Goal: Transaction & Acquisition: Subscribe to service/newsletter

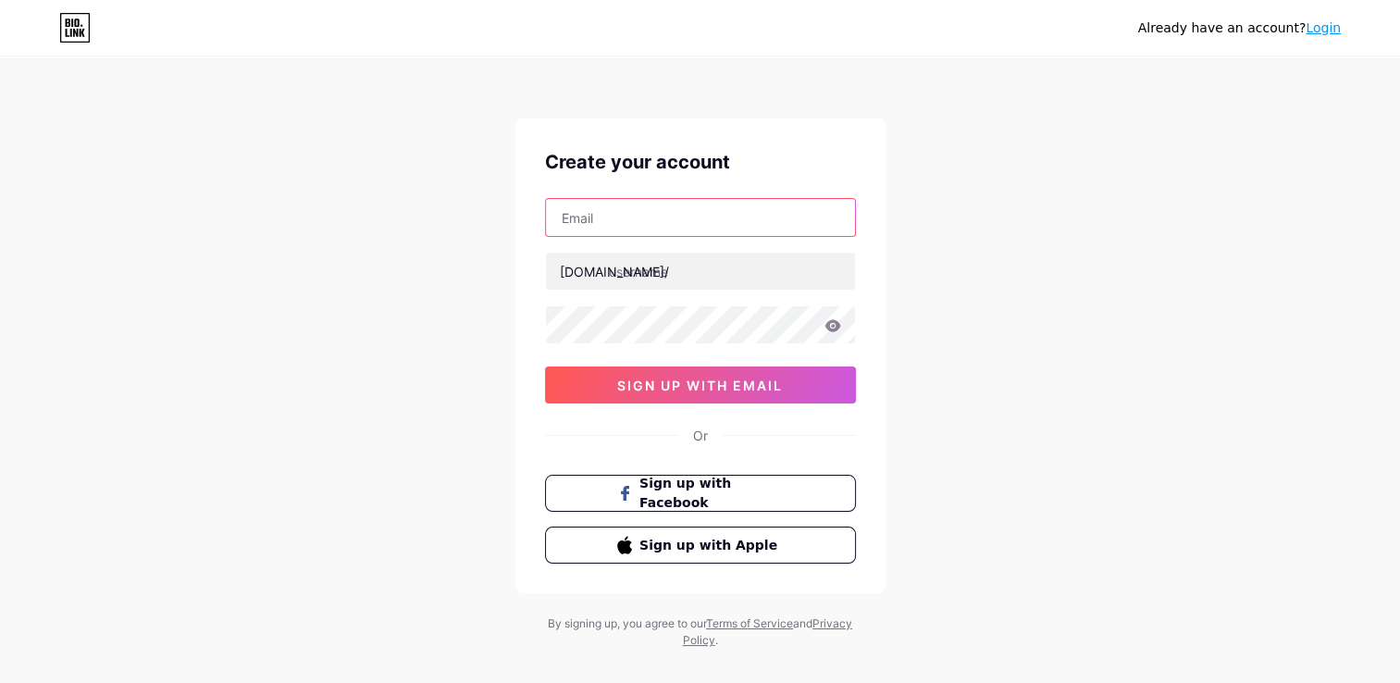
click at [714, 213] on input "text" at bounding box center [700, 217] width 309 height 37
type input "[EMAIL_ADDRESS][DOMAIN_NAME]"
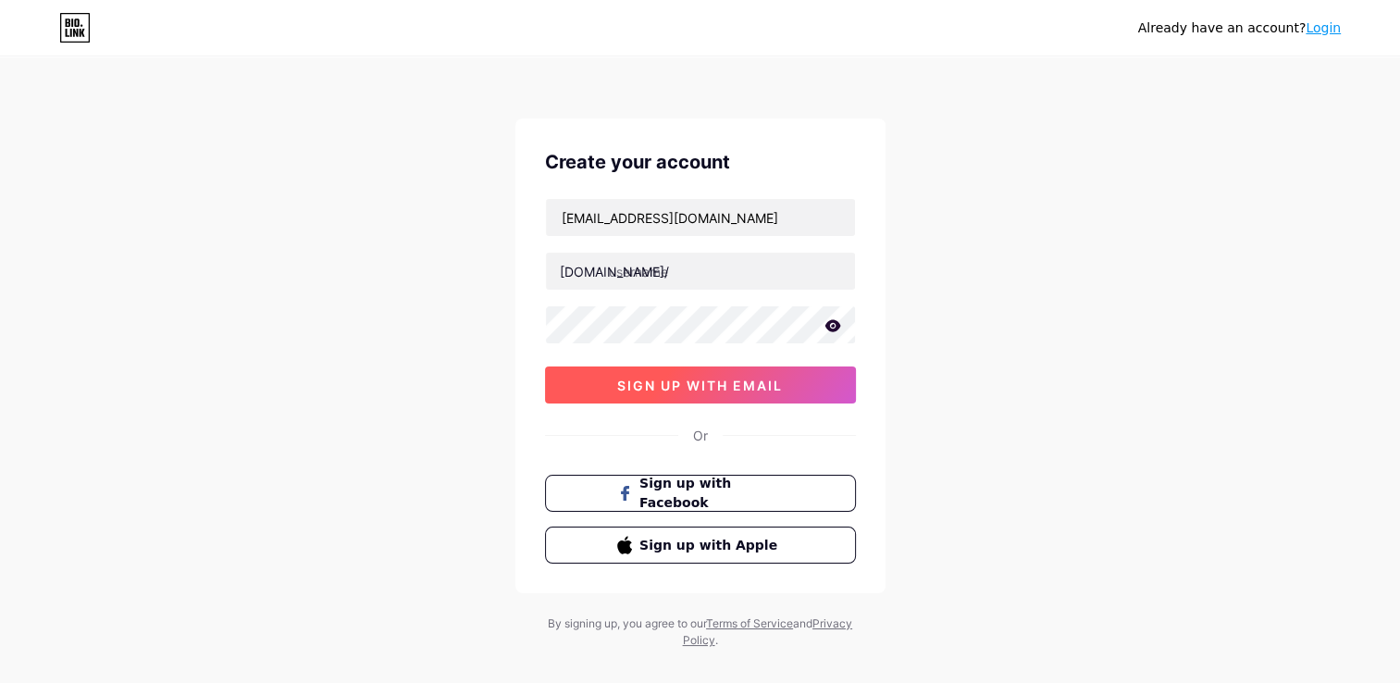
click at [755, 383] on span "sign up with email" at bounding box center [700, 385] width 166 height 16
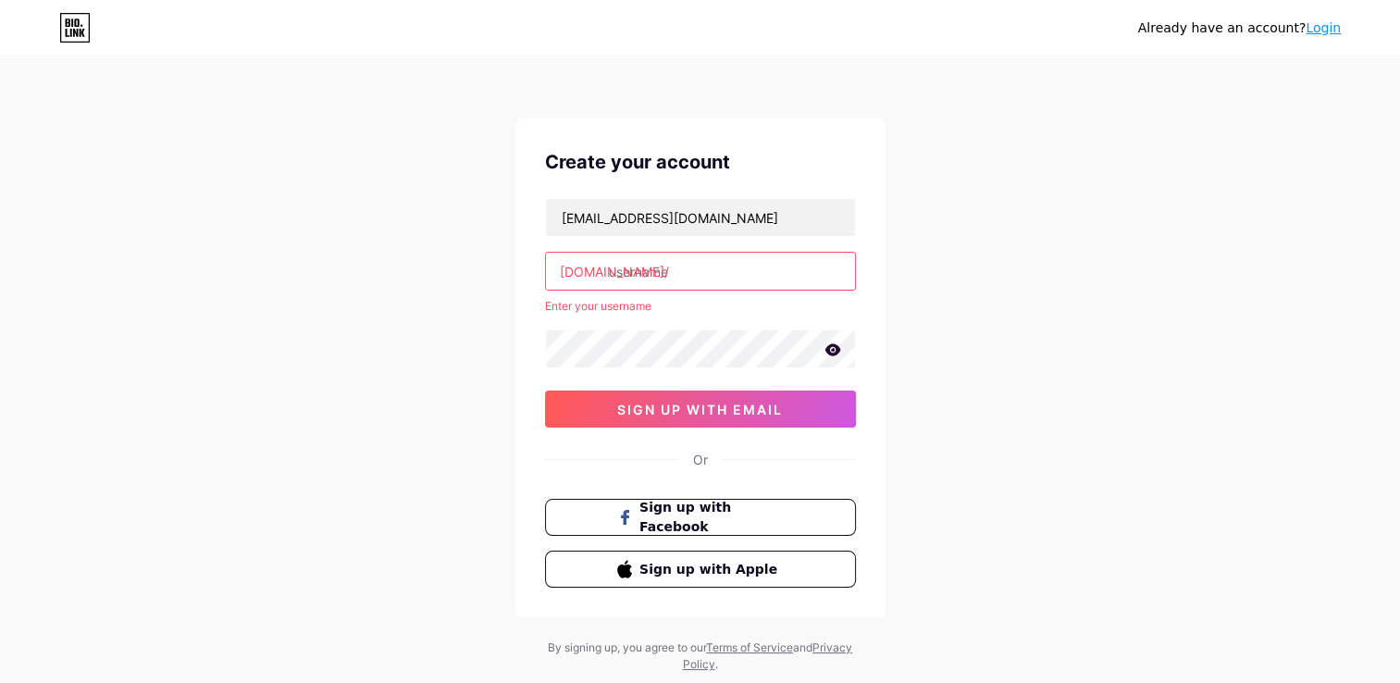
click at [674, 277] on input "text" at bounding box center [700, 271] width 309 height 37
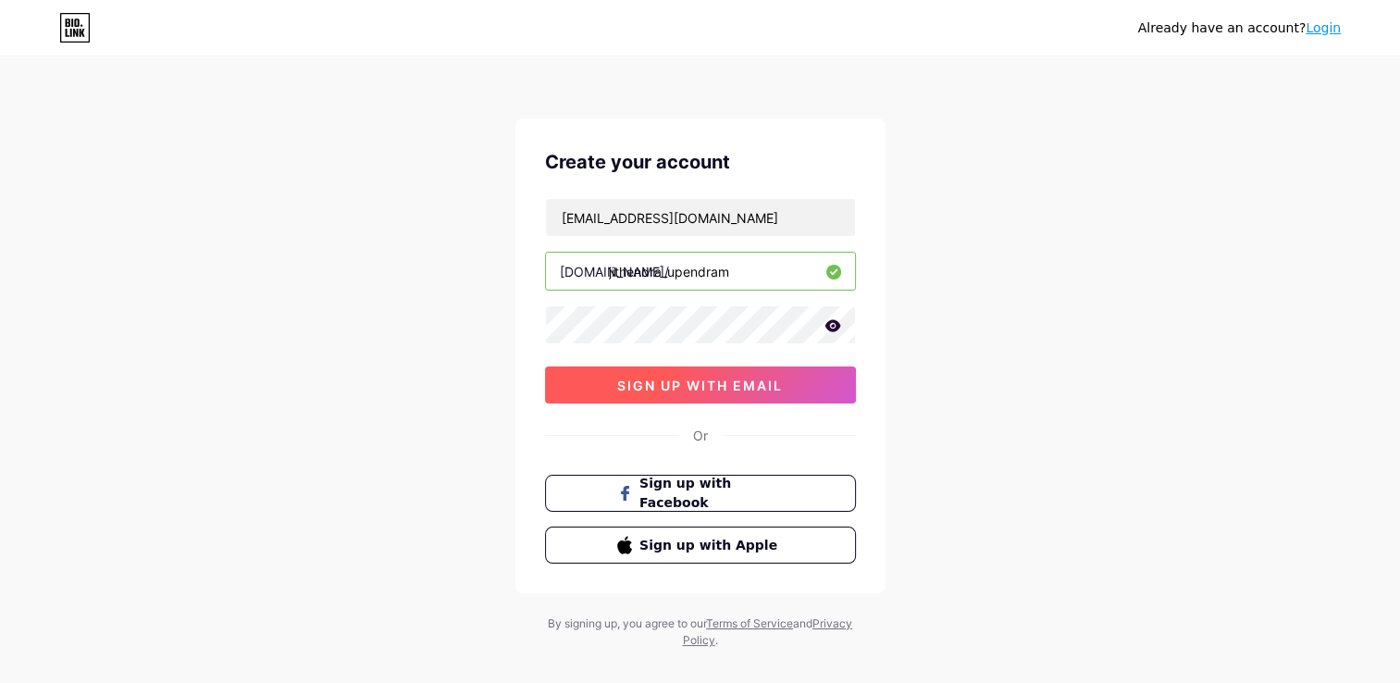
type input "jithendra_upendram"
click at [741, 381] on span "sign up with email" at bounding box center [700, 385] width 166 height 16
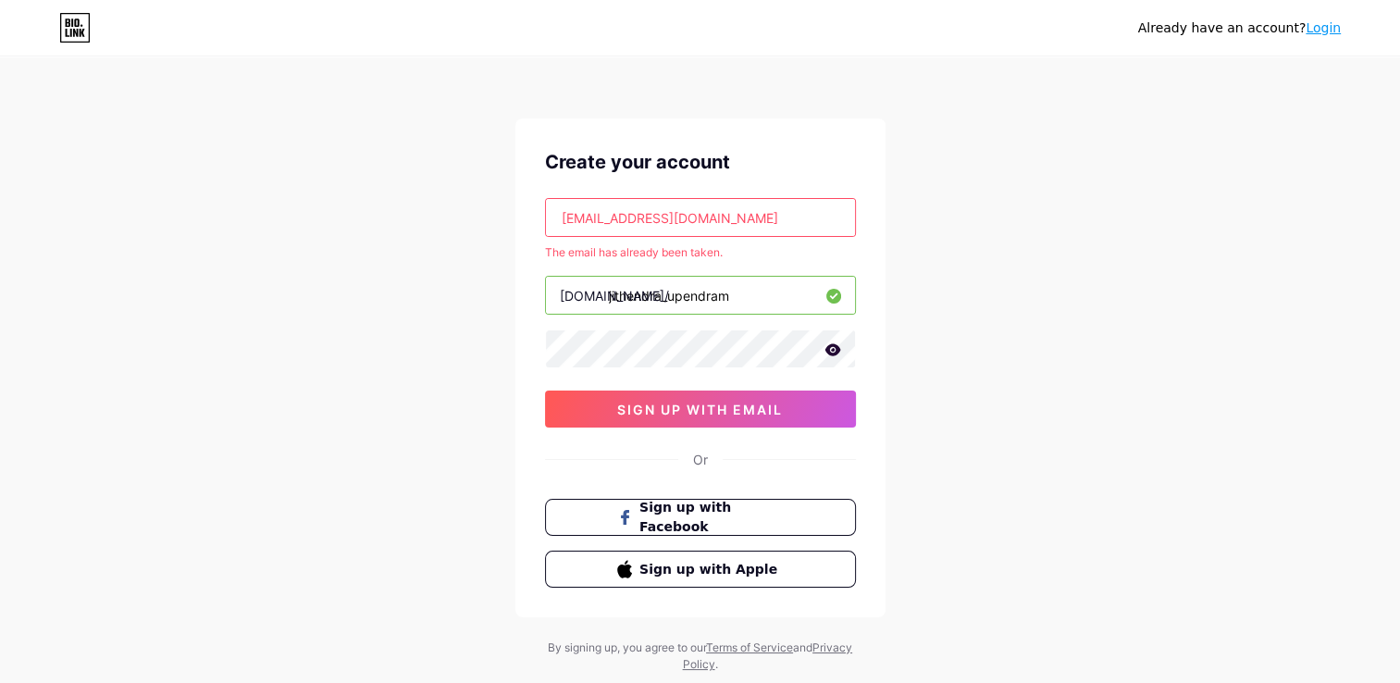
click at [772, 216] on input "[EMAIL_ADDRESS][DOMAIN_NAME]" at bounding box center [700, 217] width 309 height 37
click at [758, 418] on button "sign up with email" at bounding box center [700, 408] width 311 height 37
click at [1321, 31] on link "Login" at bounding box center [1322, 27] width 35 height 15
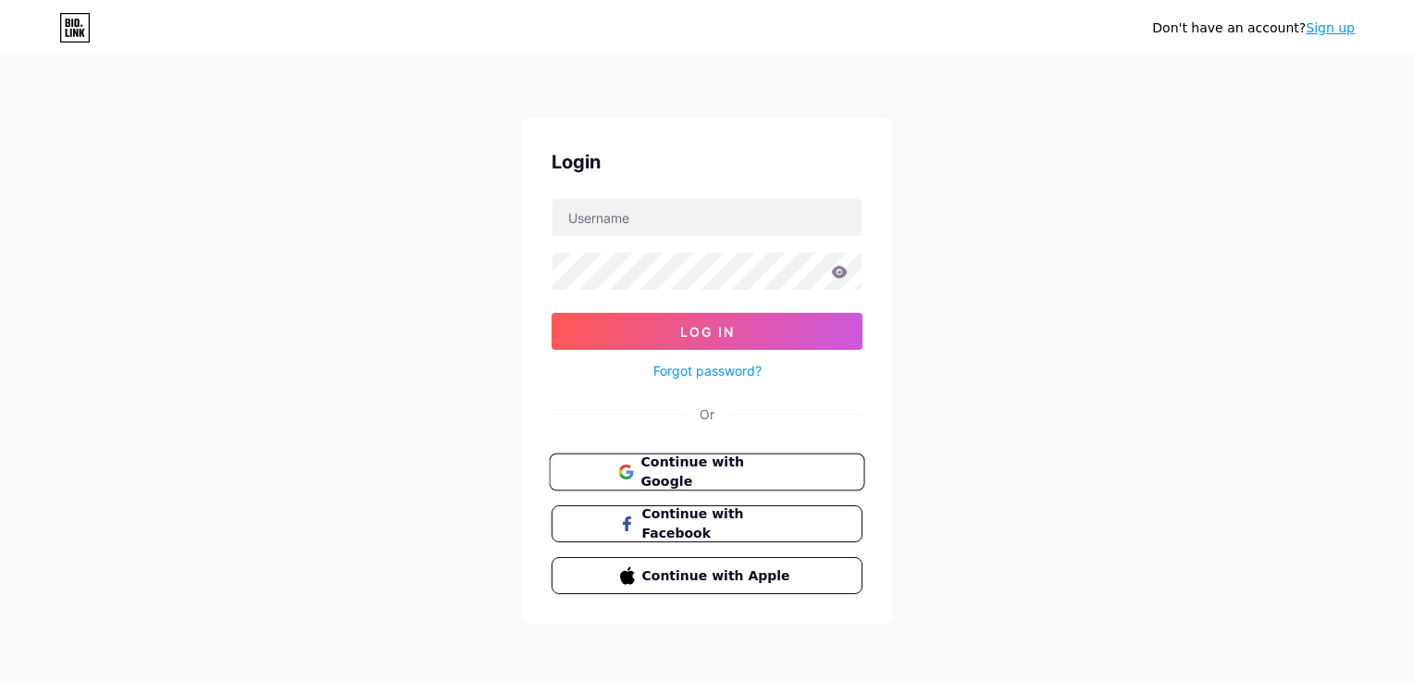
click at [826, 458] on button "Continue with Google" at bounding box center [706, 472] width 315 height 38
